Goal: Communication & Community: Share content

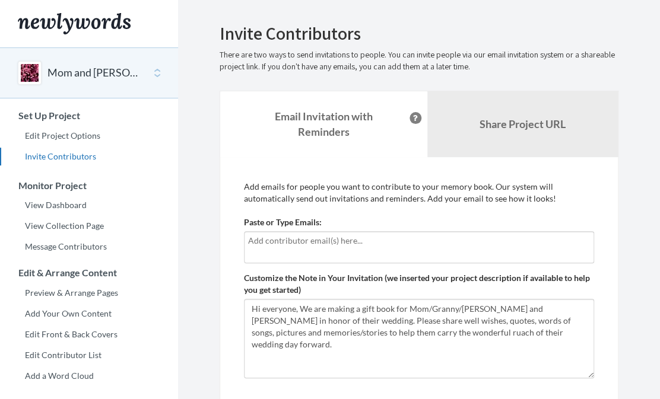
click at [285, 240] on input "text" at bounding box center [419, 240] width 342 height 13
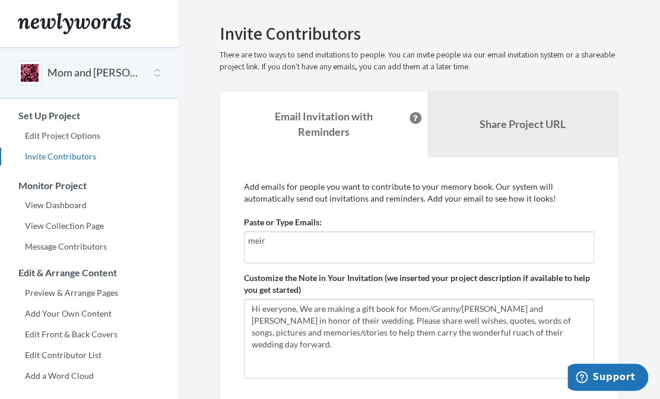
type input "meir"
click at [279, 250] on div "meir" at bounding box center [419, 247] width 350 height 32
drag, startPoint x: 278, startPoint y: 247, endPoint x: 232, endPoint y: 237, distance: 47.2
click at [248, 237] on input "meir" at bounding box center [419, 240] width 342 height 13
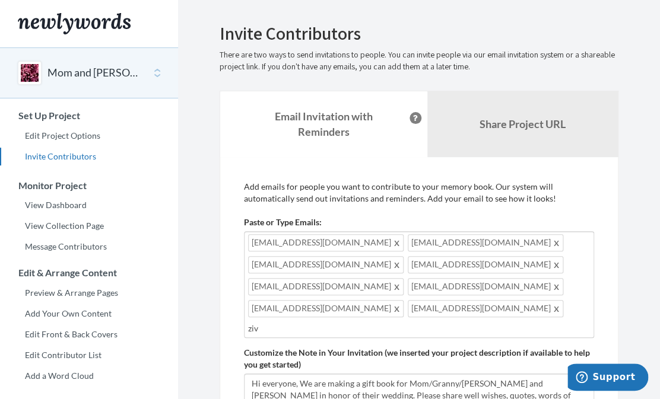
drag, startPoint x: 268, startPoint y: 305, endPoint x: 236, endPoint y: 302, distance: 32.2
click at [248, 322] on input "ziv" at bounding box center [419, 328] width 342 height 13
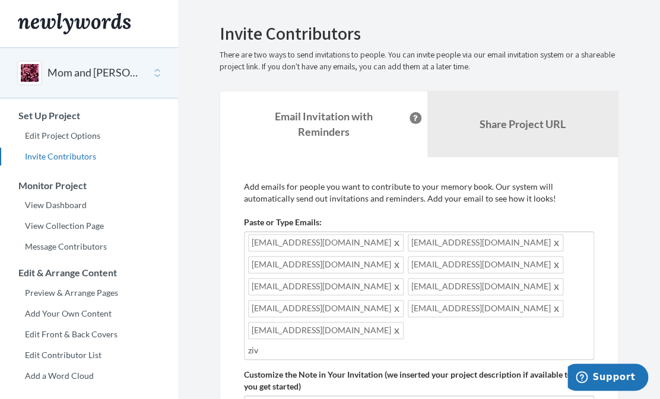
drag, startPoint x: 282, startPoint y: 305, endPoint x: 236, endPoint y: 304, distance: 46.3
click at [248, 344] on input "ziv" at bounding box center [419, 350] width 342 height 13
paste input "text"
click at [313, 344] on input "ziv" at bounding box center [419, 350] width 342 height 13
type input "z"
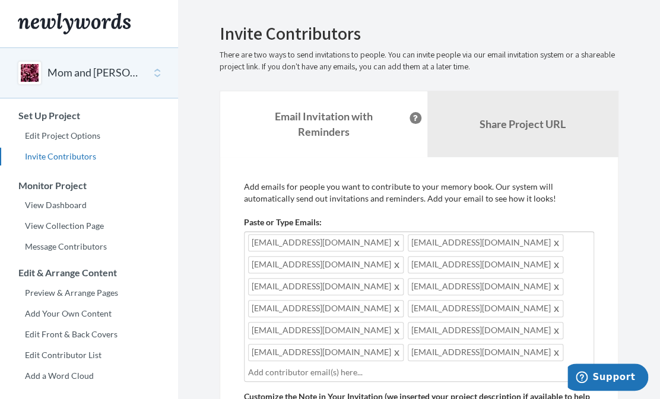
click at [402, 345] on span at bounding box center [397, 352] width 9 height 14
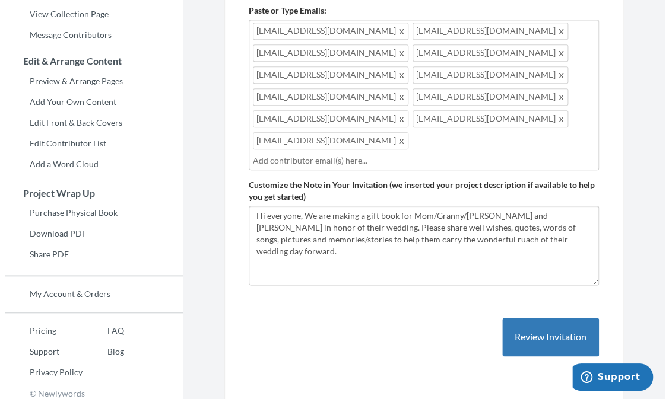
scroll to position [214, 0]
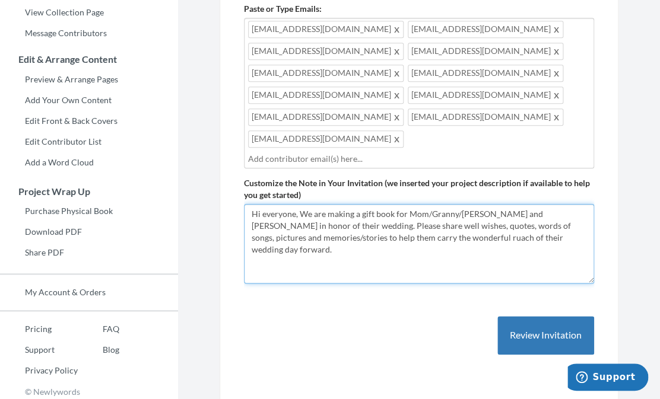
click at [384, 204] on textarea "Hi everyone, We are making a gift book for Mom/Granny/[PERSON_NAME] and [PERSON…" at bounding box center [419, 244] width 350 height 80
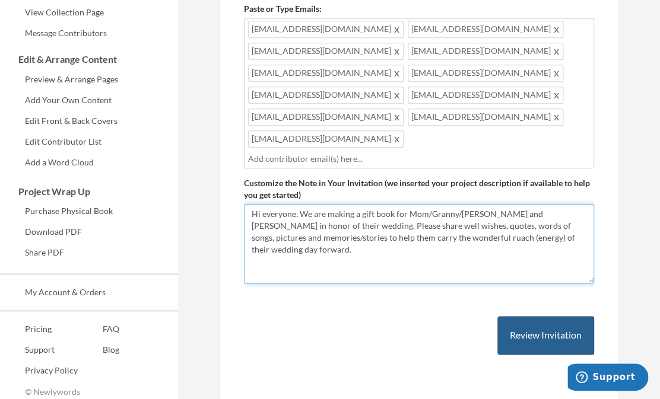
type textarea "Hi everyone, We are making a gift book for Mom/Granny/[PERSON_NAME] and [PERSON…"
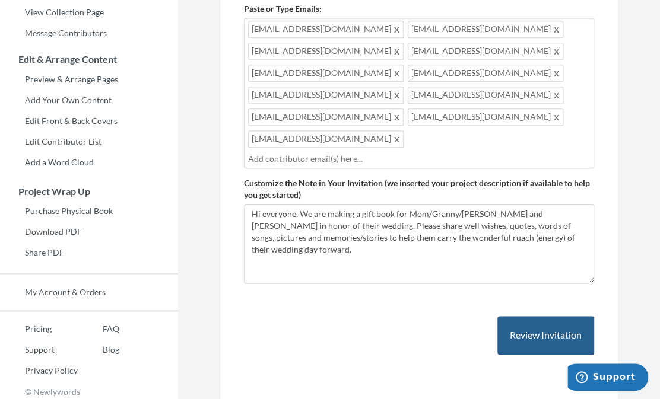
click at [535, 316] on button "Review Invitation" at bounding box center [545, 335] width 97 height 39
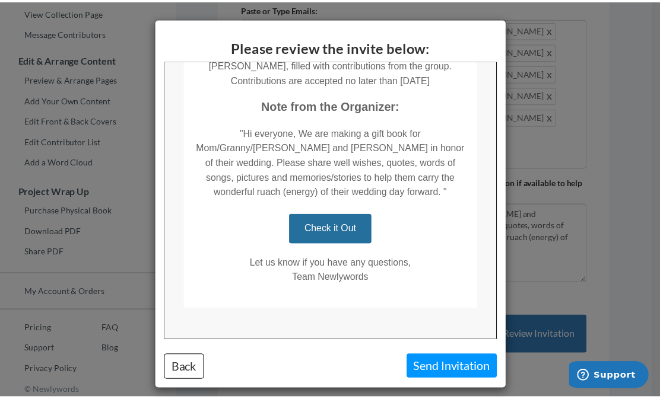
scroll to position [228, 0]
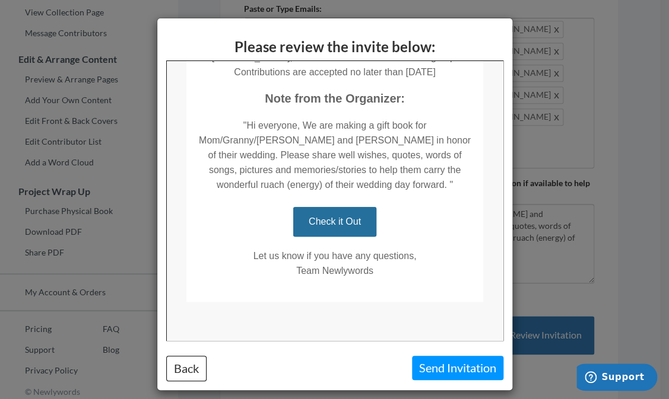
drag, startPoint x: 501, startPoint y: 176, endPoint x: 682, endPoint y: 383, distance: 274.9
click at [457, 373] on button "Send Invitation" at bounding box center [457, 368] width 91 height 24
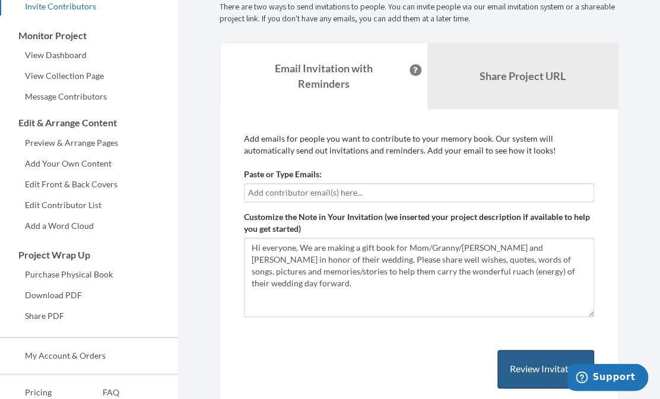
scroll to position [142, 0]
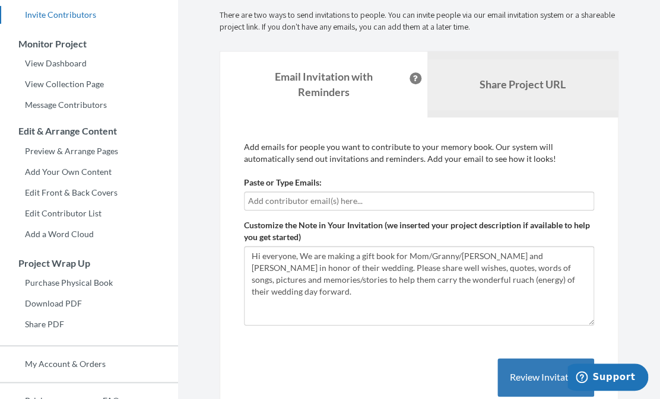
click at [546, 88] on b "Share Project URL" at bounding box center [522, 84] width 86 height 13
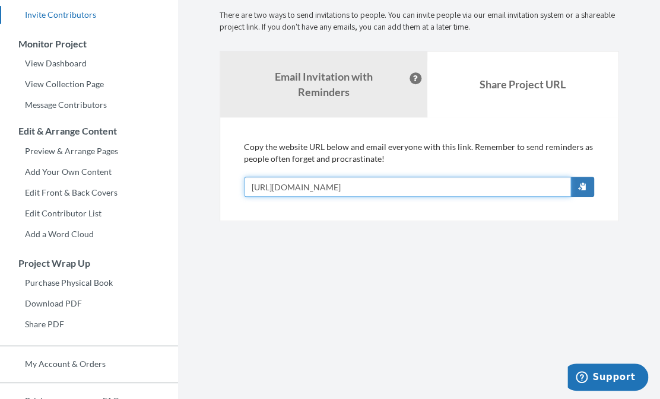
click at [524, 185] on input "[URL][DOMAIN_NAME]" at bounding box center [407, 187] width 327 height 20
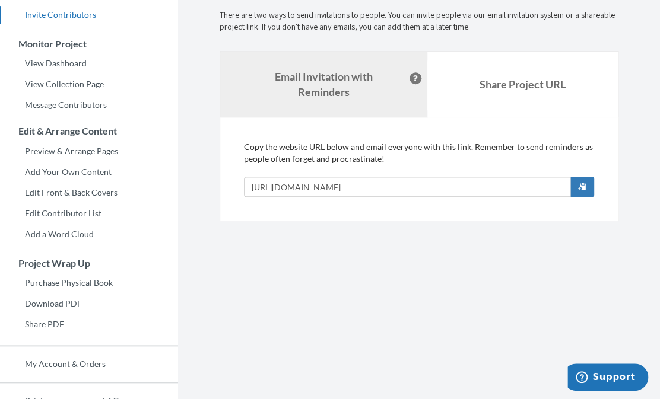
click at [343, 74] on strong "Email Invitation with Reminders" at bounding box center [324, 84] width 98 height 28
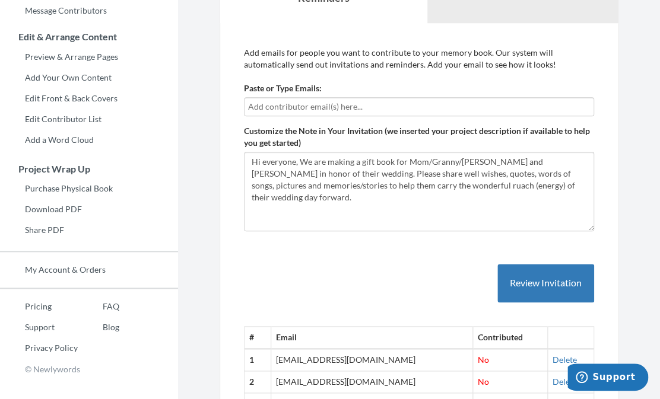
scroll to position [198, 0]
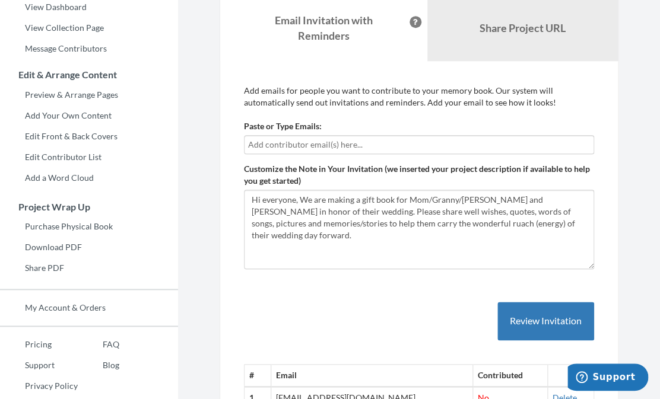
click at [390, 142] on input "text" at bounding box center [419, 144] width 342 height 13
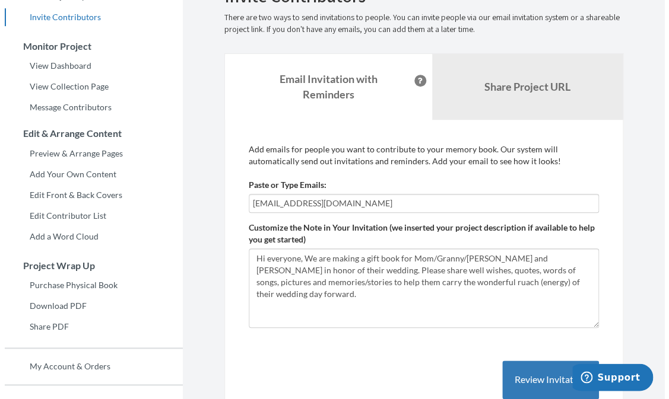
scroll to position [126, 0]
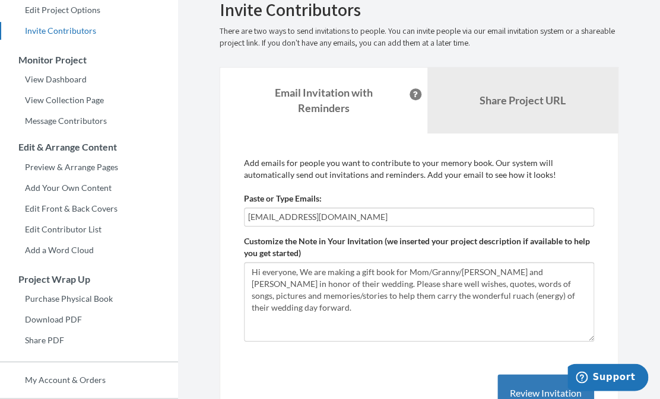
click at [384, 216] on input "[EMAIL_ADDRESS][DOMAIN_NAME]" at bounding box center [419, 217] width 342 height 13
type input "[EMAIL_ADDRESS][DOMAIN_NAME]"
click at [522, 386] on button "Review Invitation" at bounding box center [545, 393] width 97 height 39
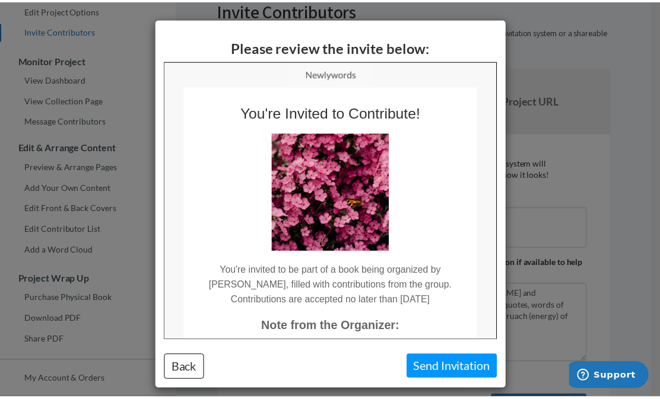
scroll to position [0, 0]
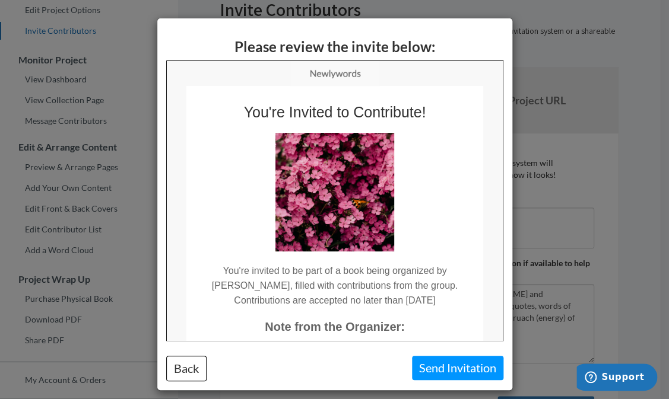
click at [454, 373] on button "Send Invitation" at bounding box center [457, 368] width 91 height 24
